Goal: Browse casually

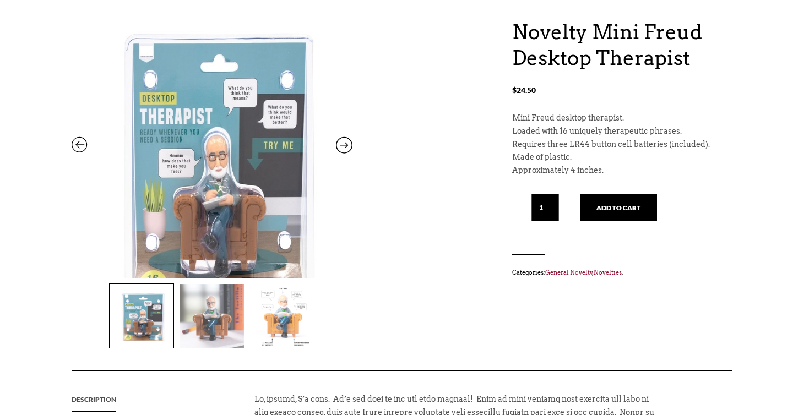
scroll to position [113, 0]
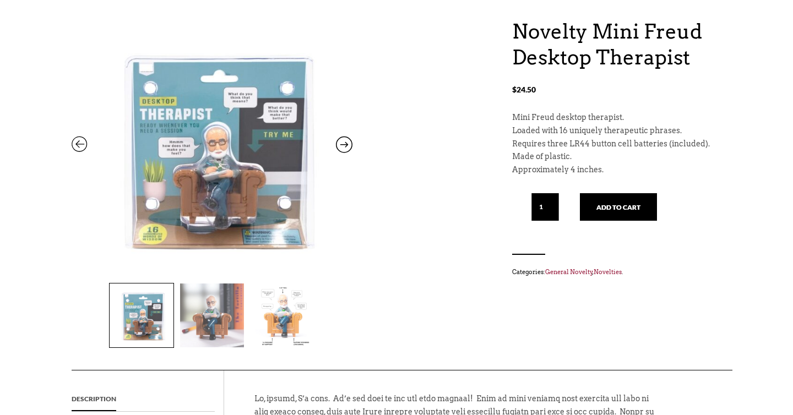
click at [347, 145] on icon at bounding box center [344, 147] width 17 height 14
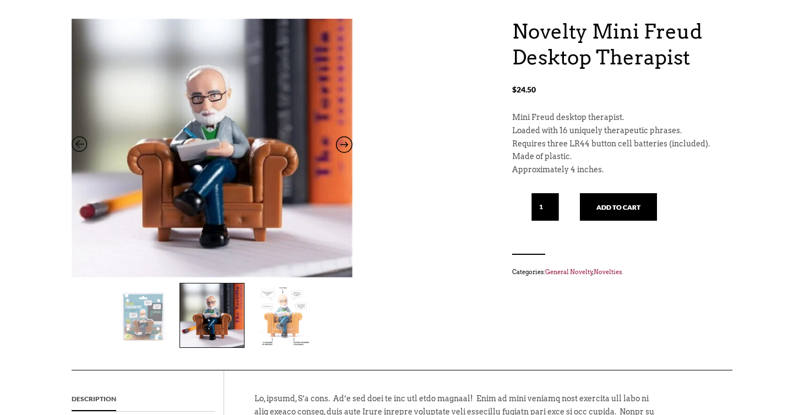
click at [347, 145] on icon at bounding box center [344, 147] width 17 height 14
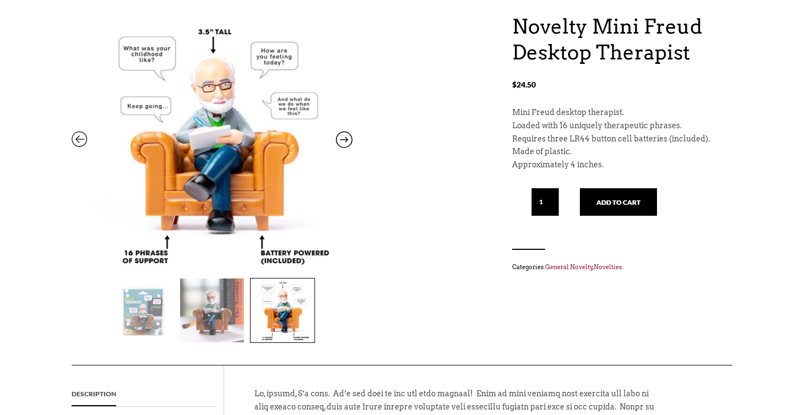
scroll to position [118, 0]
click at [348, 138] on icon at bounding box center [344, 141] width 17 height 14
click at [80, 140] on icon at bounding box center [80, 141] width 17 height 14
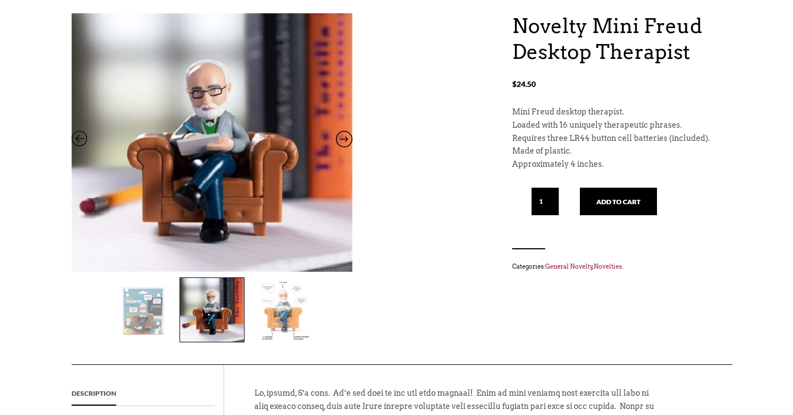
click at [80, 140] on icon at bounding box center [80, 141] width 17 height 14
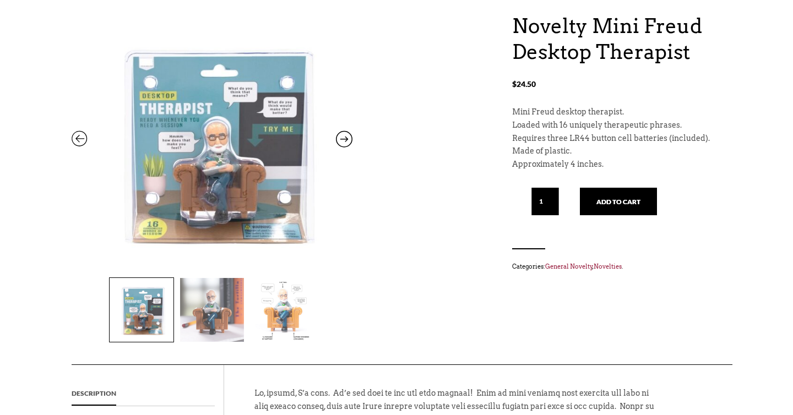
click at [349, 138] on icon at bounding box center [344, 141] width 17 height 14
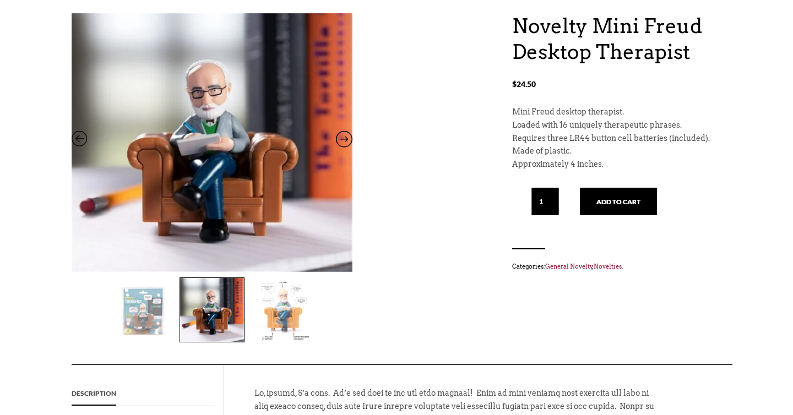
scroll to position [0, 0]
